Goal: Task Accomplishment & Management: View all purchases within a project

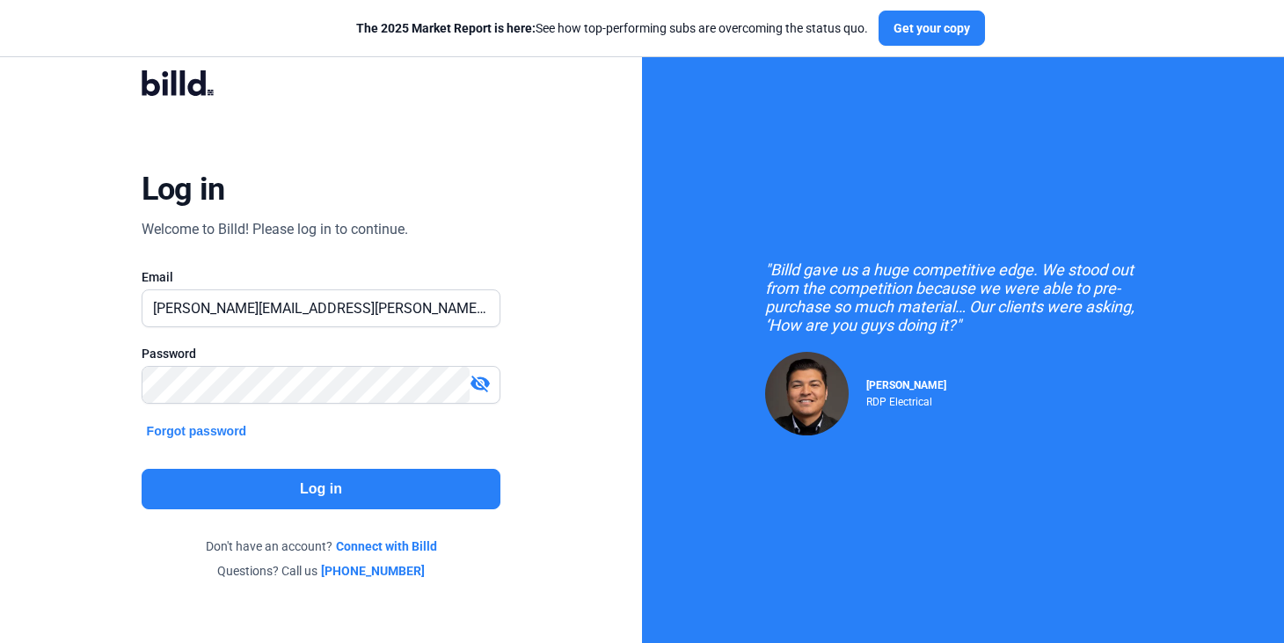
type input "[PERSON_NAME][EMAIL_ADDRESS][PERSON_NAME][DOMAIN_NAME]"
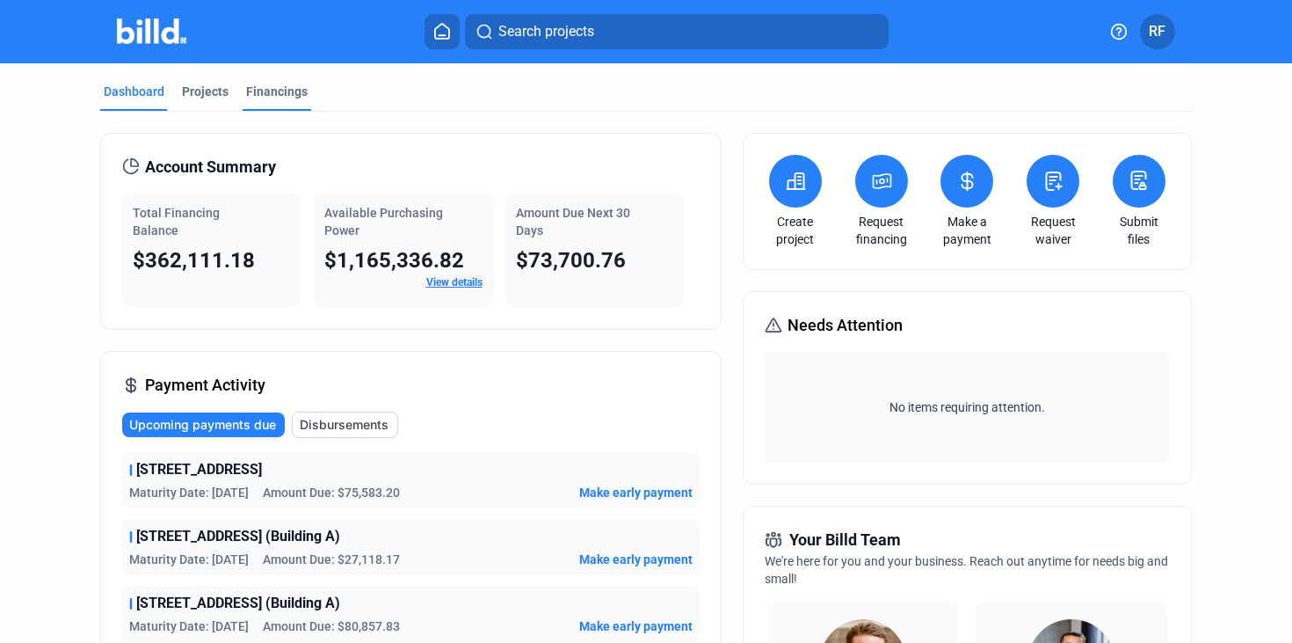
click at [251, 88] on div "Financings" at bounding box center [277, 92] width 62 height 18
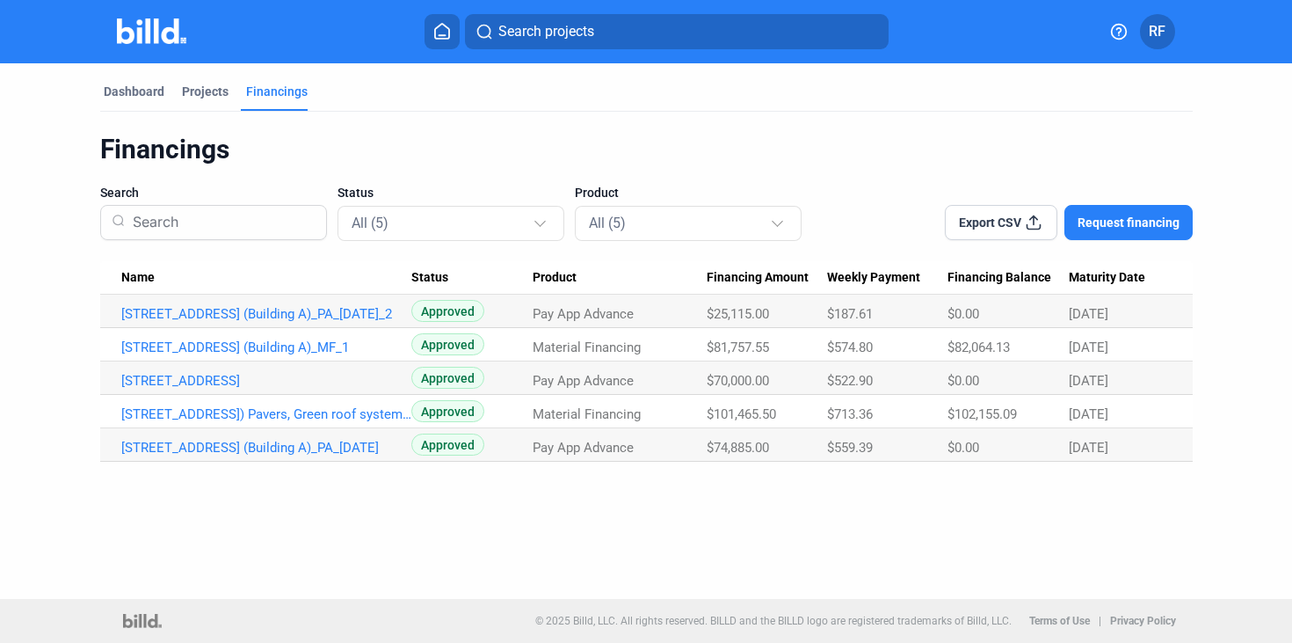
click at [594, 151] on div "Financings" at bounding box center [646, 149] width 1093 height 33
click at [842, 227] on div at bounding box center [874, 212] width 82 height 56
